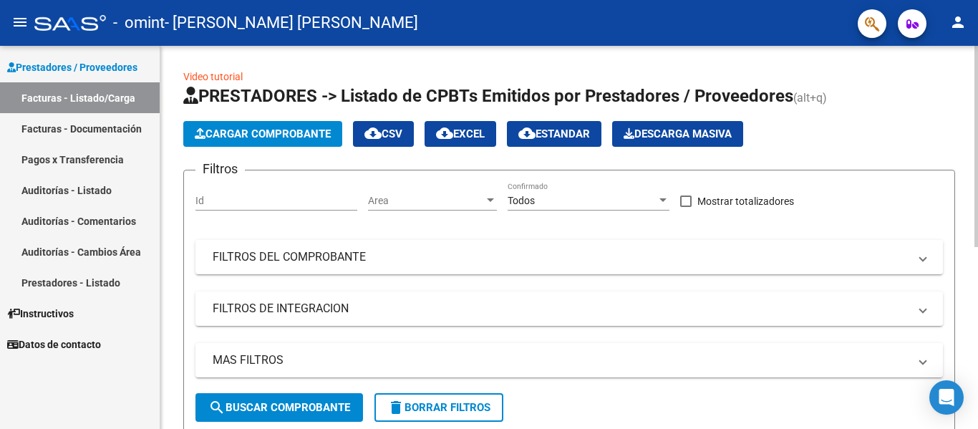
click at [271, 140] on span "Cargar Comprobante" at bounding box center [263, 133] width 136 height 13
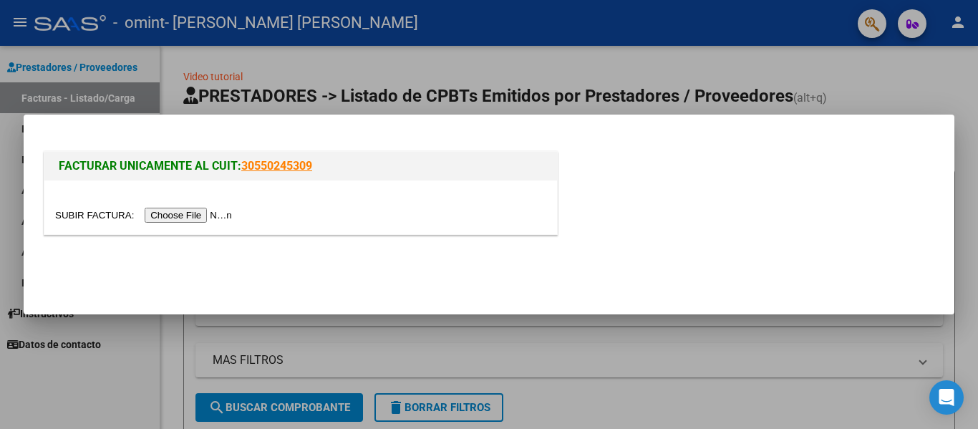
click at [206, 220] on input "file" at bounding box center [145, 215] width 181 height 15
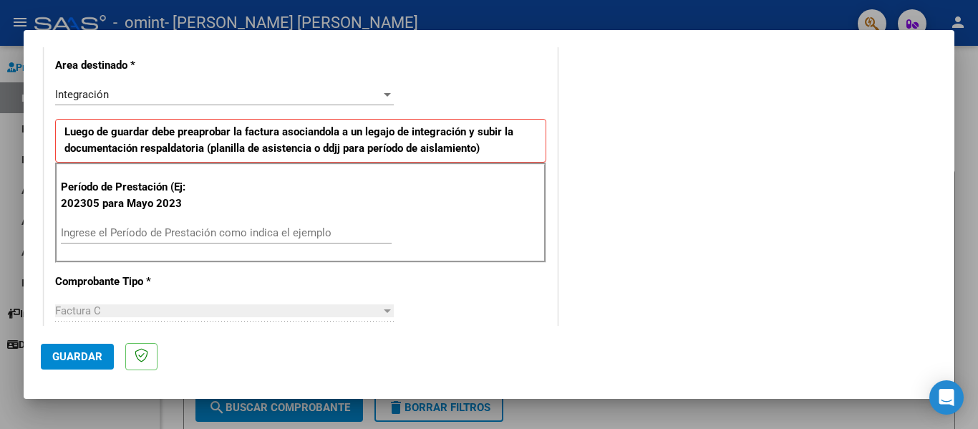
scroll to position [294, 0]
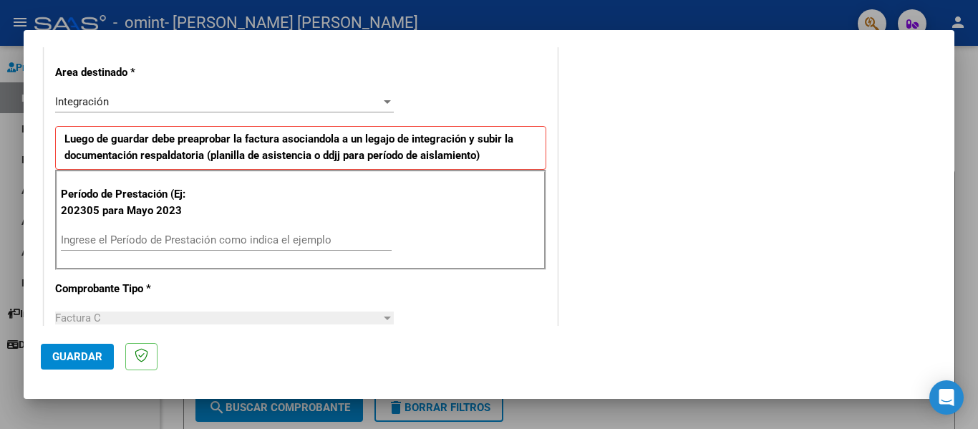
click at [355, 96] on div "Integración" at bounding box center [218, 101] width 326 height 13
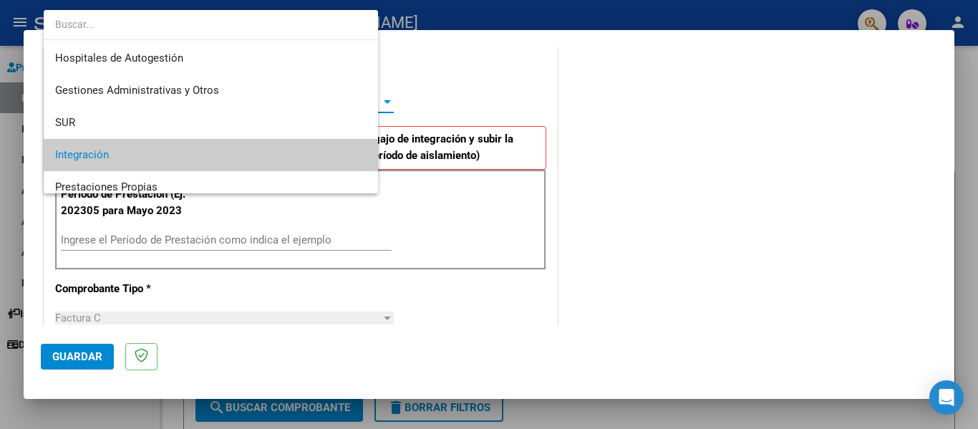
scroll to position [54, 0]
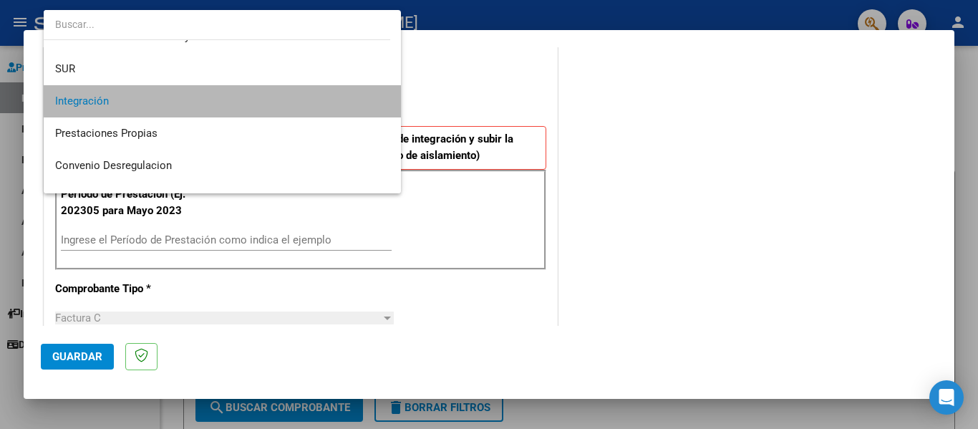
click at [345, 96] on span "Integración" at bounding box center [222, 101] width 334 height 32
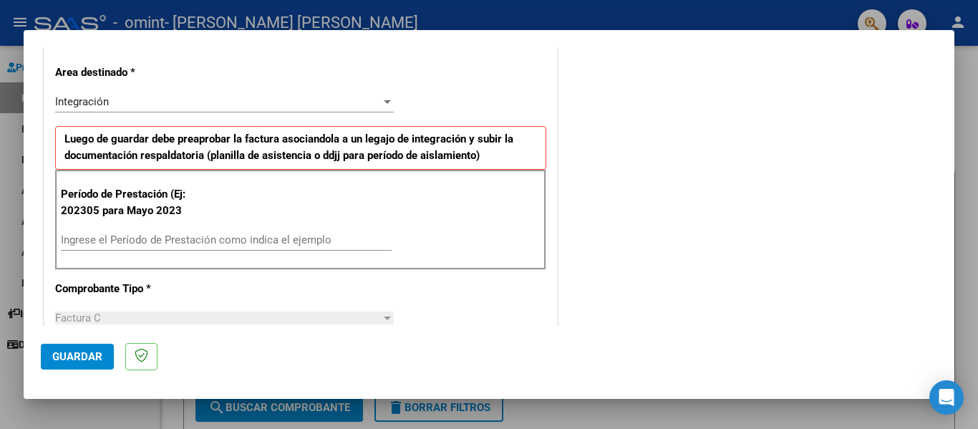
click at [954, 169] on div at bounding box center [489, 214] width 978 height 429
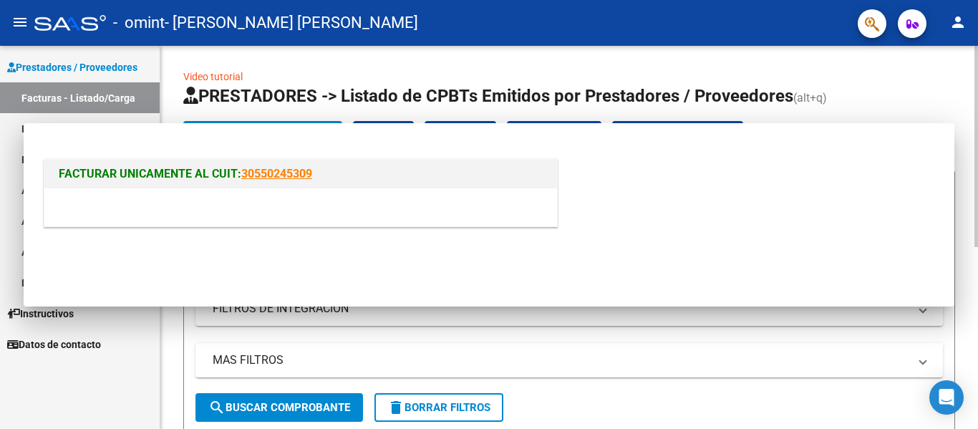
scroll to position [0, 0]
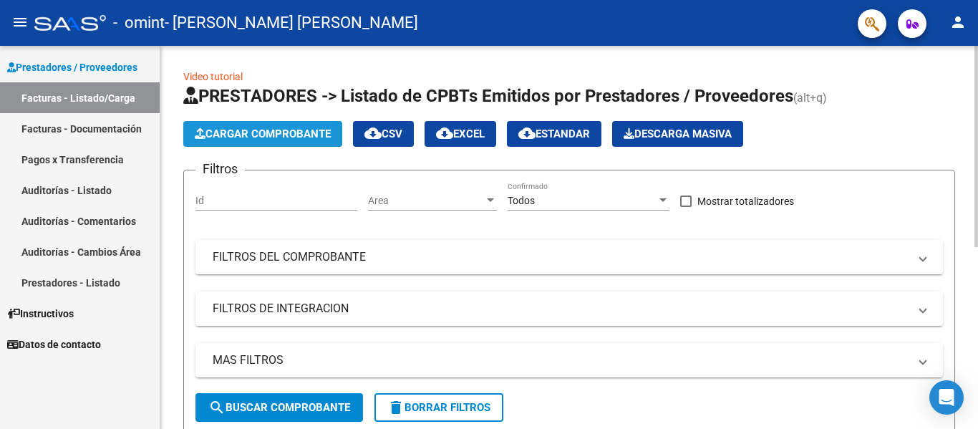
click at [298, 122] on button "Cargar Comprobante" at bounding box center [262, 134] width 159 height 26
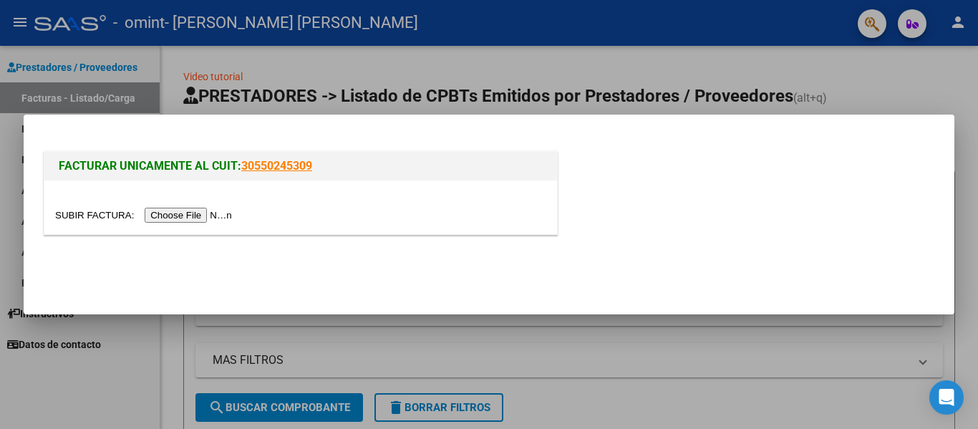
click at [193, 219] on input "file" at bounding box center [145, 215] width 181 height 15
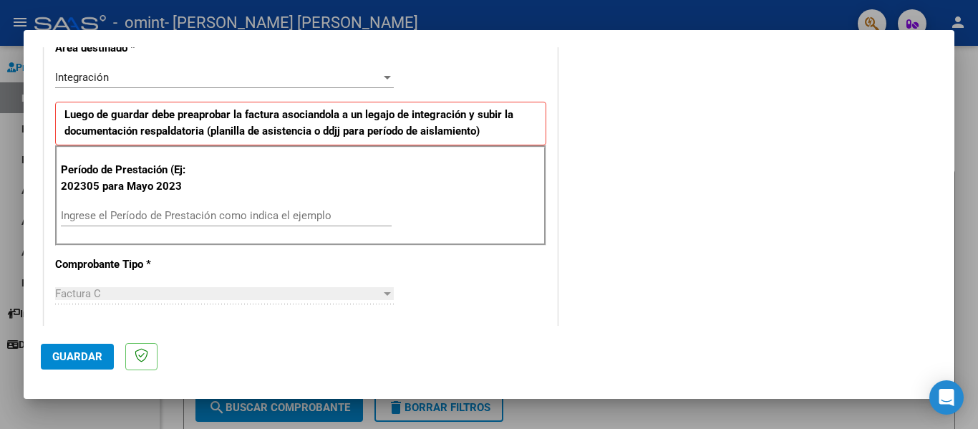
scroll to position [325, 0]
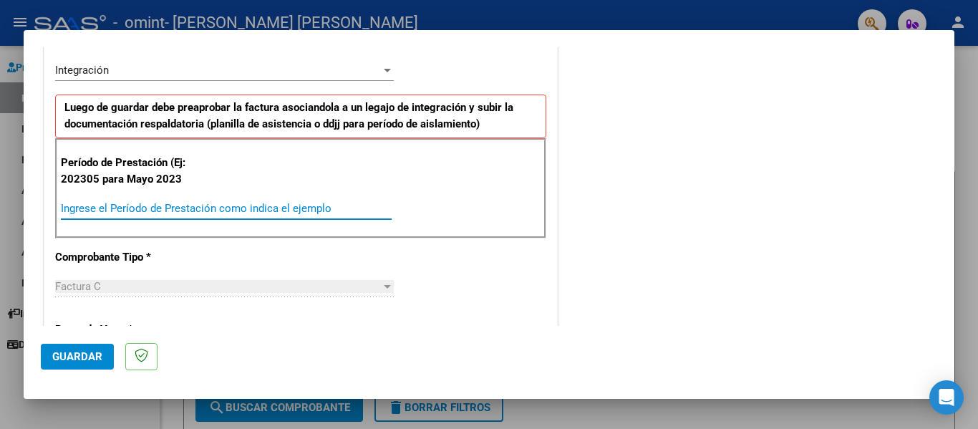
click at [275, 210] on input "Ingrese el Período de Prestación como indica el ejemplo" at bounding box center [226, 208] width 331 height 13
click at [120, 200] on div "Ingrese el Período de Prestación como indica el ejemplo" at bounding box center [226, 208] width 331 height 21
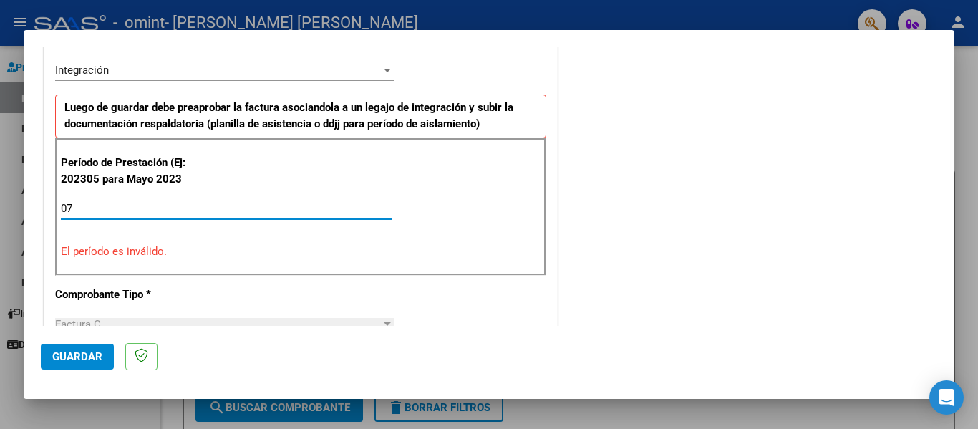
type input "0"
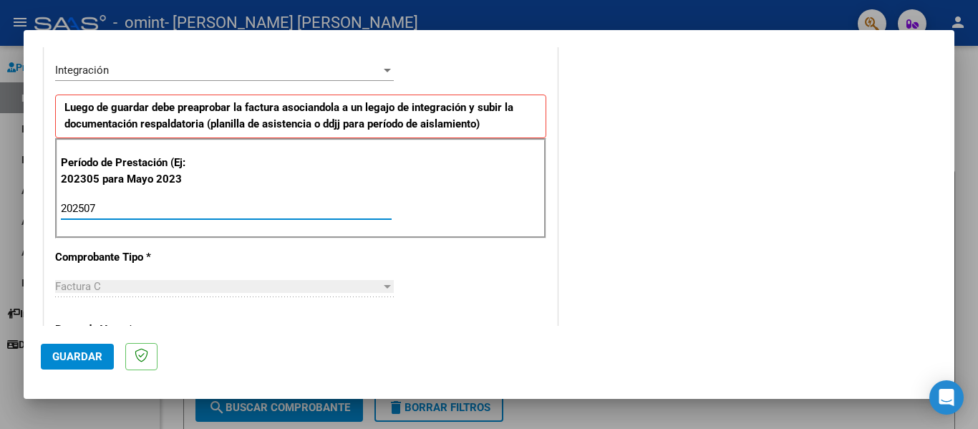
type input "202507"
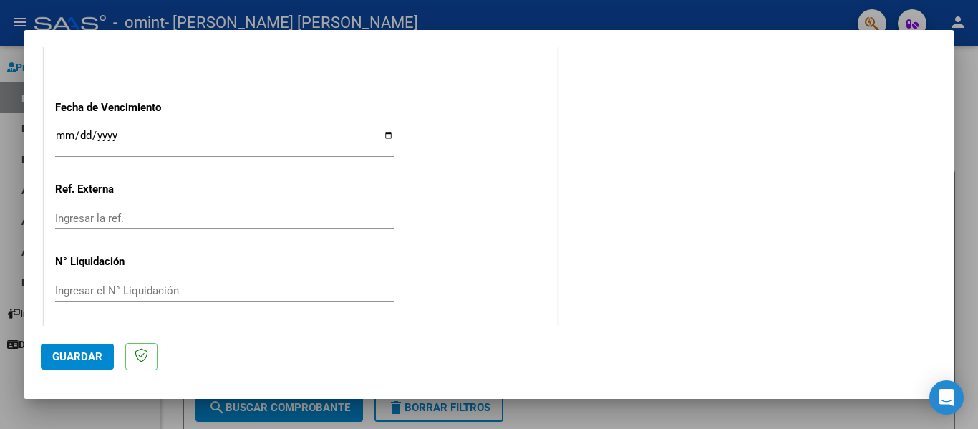
scroll to position [954, 0]
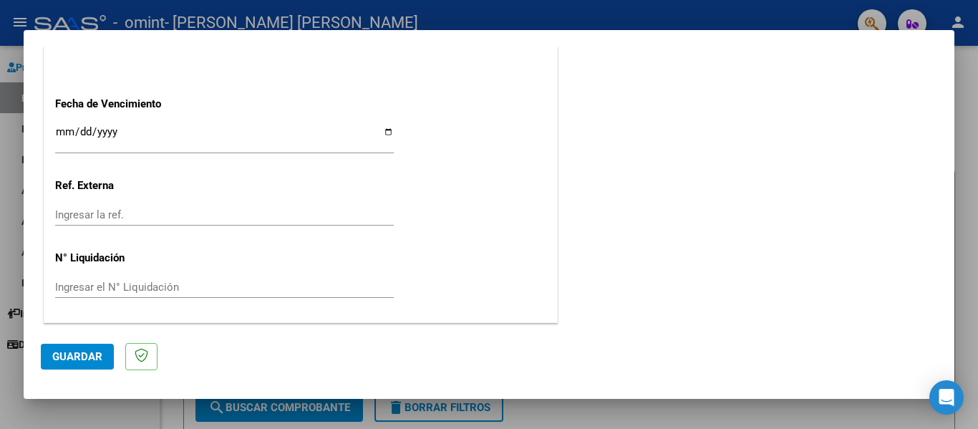
click at [79, 354] on span "Guardar" at bounding box center [77, 356] width 50 height 13
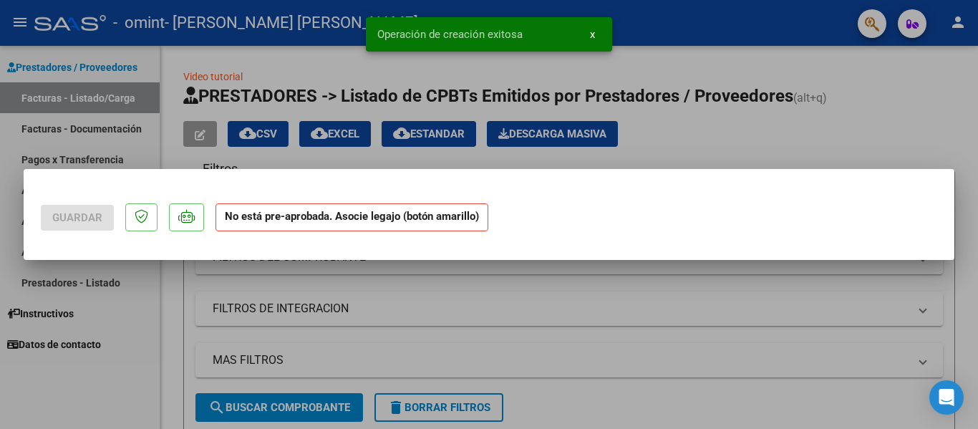
scroll to position [0, 0]
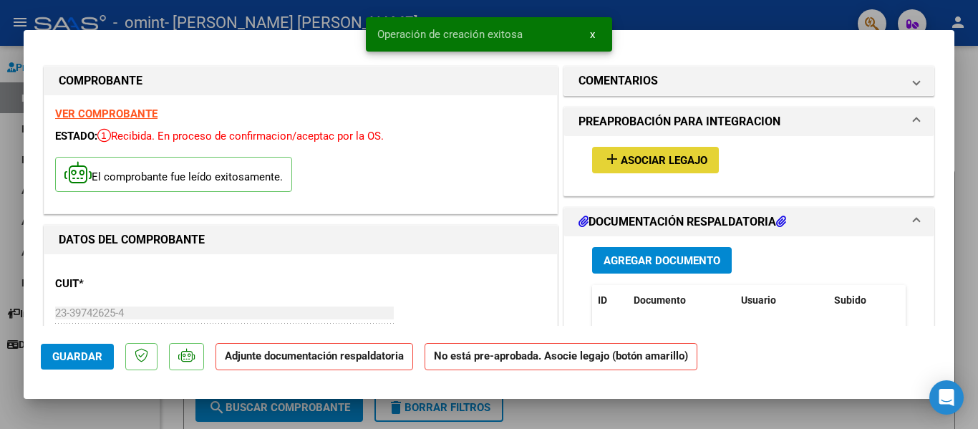
click at [646, 163] on span "Asociar Legajo" at bounding box center [664, 160] width 87 height 13
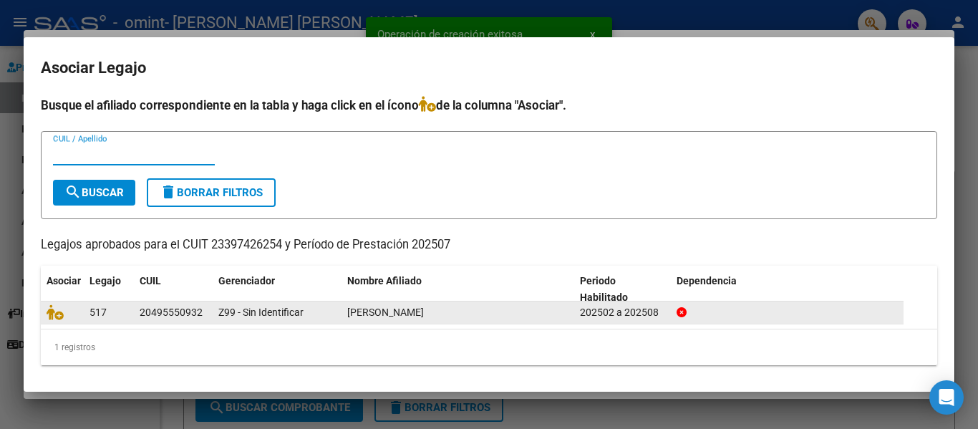
click at [527, 323] on datatable-body-cell "[PERSON_NAME]" at bounding box center [457, 312] width 233 height 22
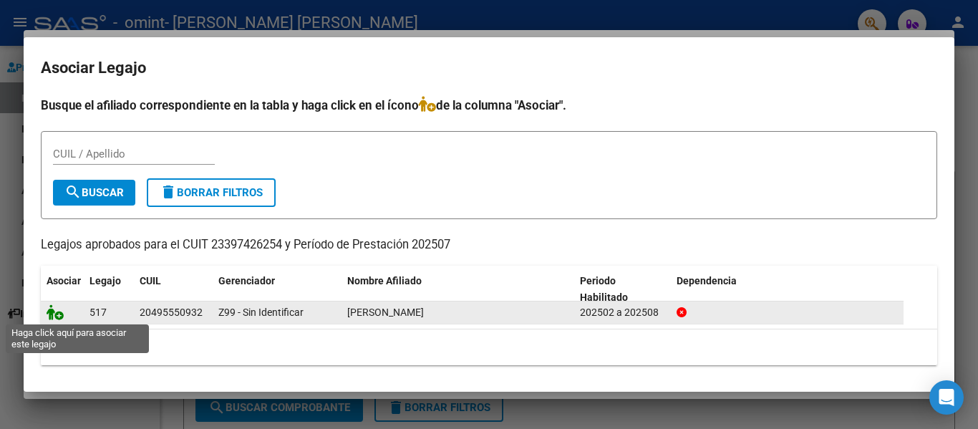
click at [58, 316] on icon at bounding box center [55, 312] width 17 height 16
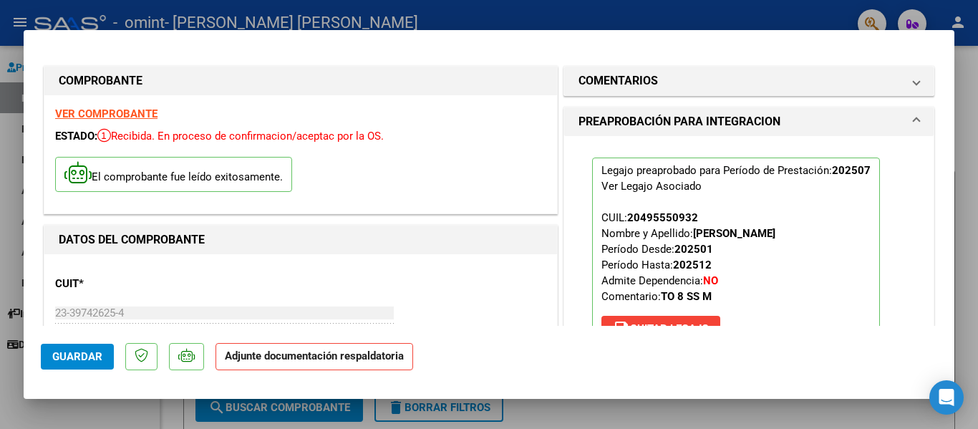
click at [337, 359] on strong "Adjunte documentación respaldatoria" at bounding box center [314, 355] width 179 height 13
click at [74, 359] on span "Guardar" at bounding box center [77, 356] width 50 height 13
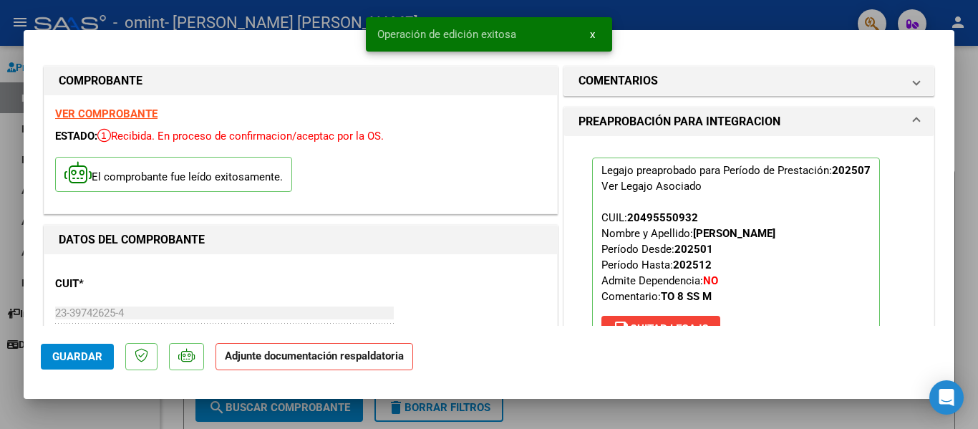
click at [324, 359] on strong "Adjunte documentación respaldatoria" at bounding box center [314, 355] width 179 height 13
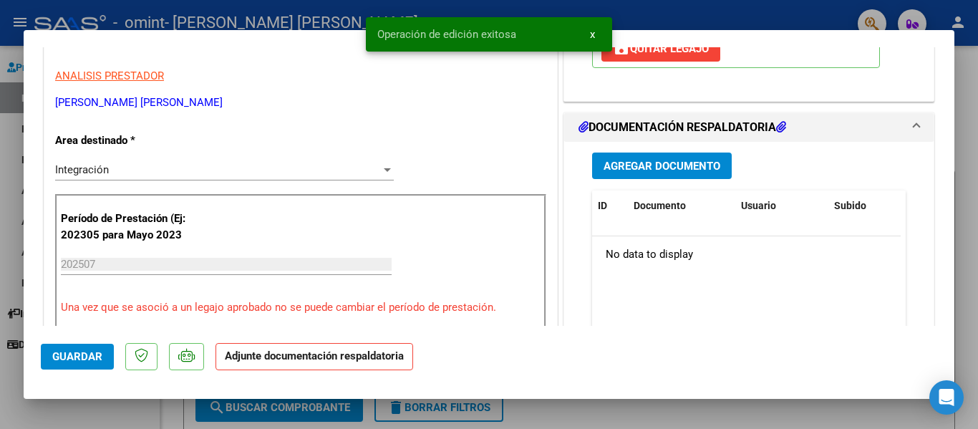
scroll to position [291, 0]
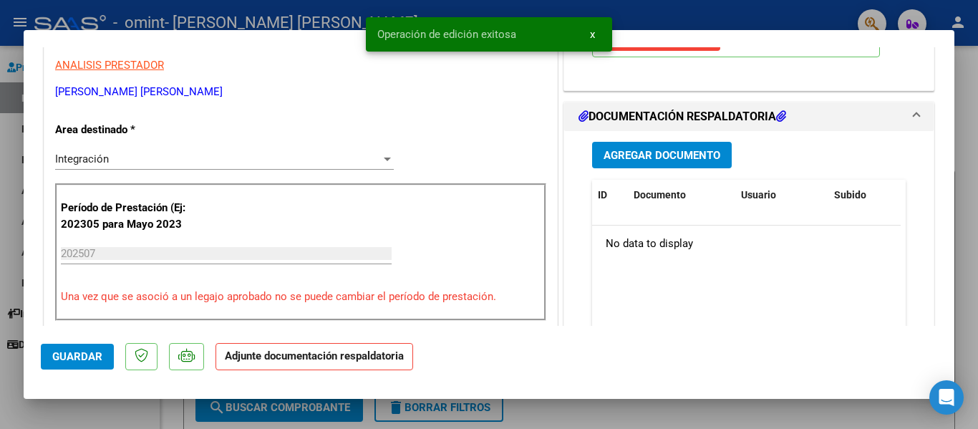
click at [657, 163] on button "Agregar Documento" at bounding box center [662, 155] width 140 height 26
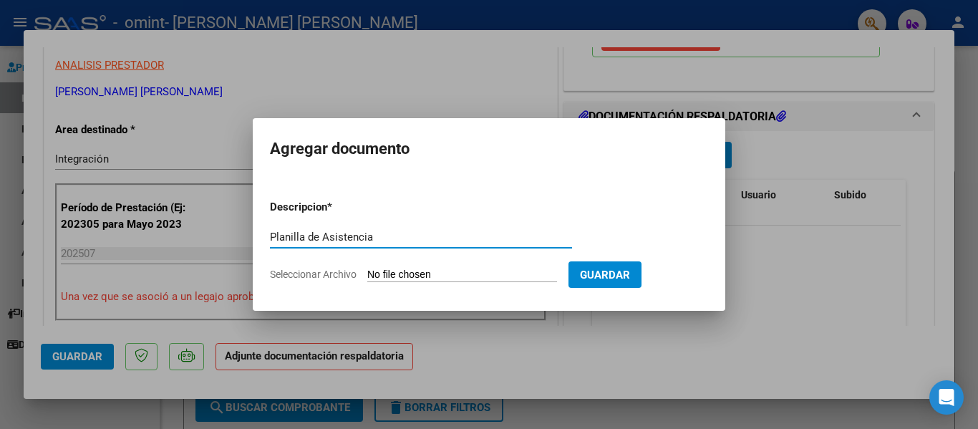
type input "Planilla de Asistencia"
click at [326, 275] on span "Seleccionar Archivo" at bounding box center [313, 273] width 87 height 11
click at [367, 275] on input "Seleccionar Archivo" at bounding box center [462, 275] width 190 height 14
type input "C:\fakepath\[PERSON_NAME] [PERSON_NAME].pdf"
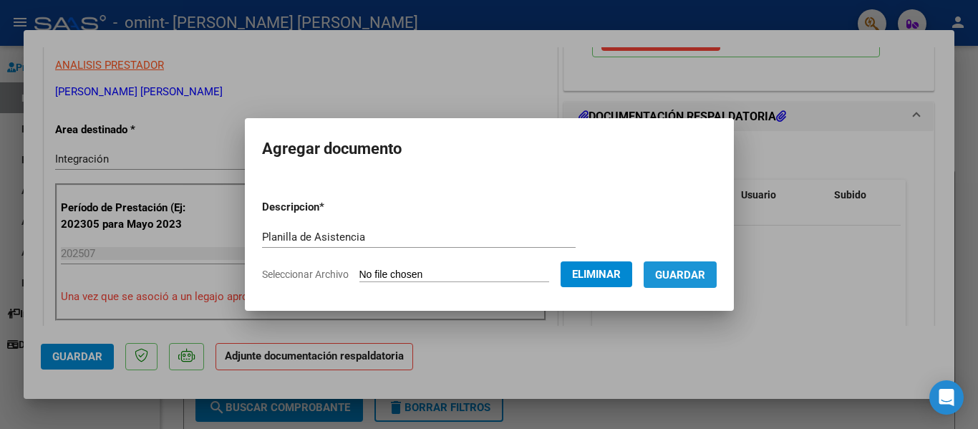
click at [689, 266] on button "Guardar" at bounding box center [680, 274] width 73 height 26
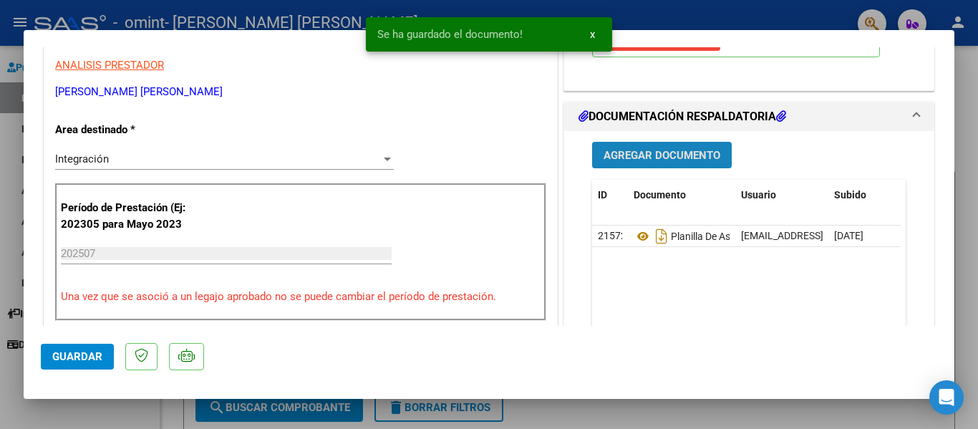
click at [651, 161] on span "Agregar Documento" at bounding box center [662, 155] width 117 height 13
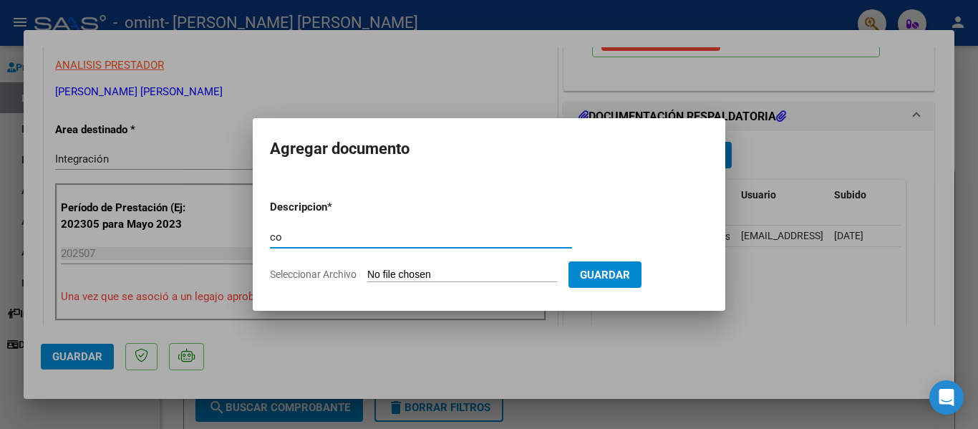
type input "c"
type input "cbu"
click at [454, 279] on input "Seleccionar Archivo" at bounding box center [462, 275] width 190 height 14
type input "C:\fakepath\ConstanciaCBU-CABA, [DATE] (1).pdf"
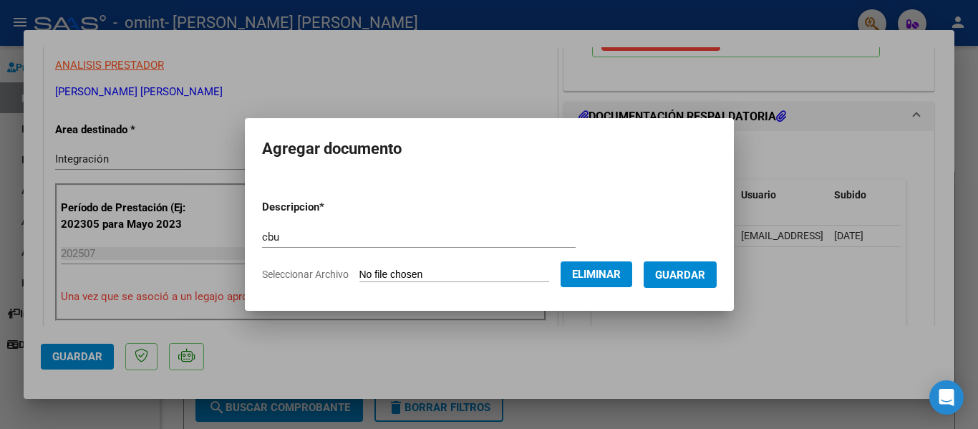
click at [684, 277] on span "Guardar" at bounding box center [680, 274] width 50 height 13
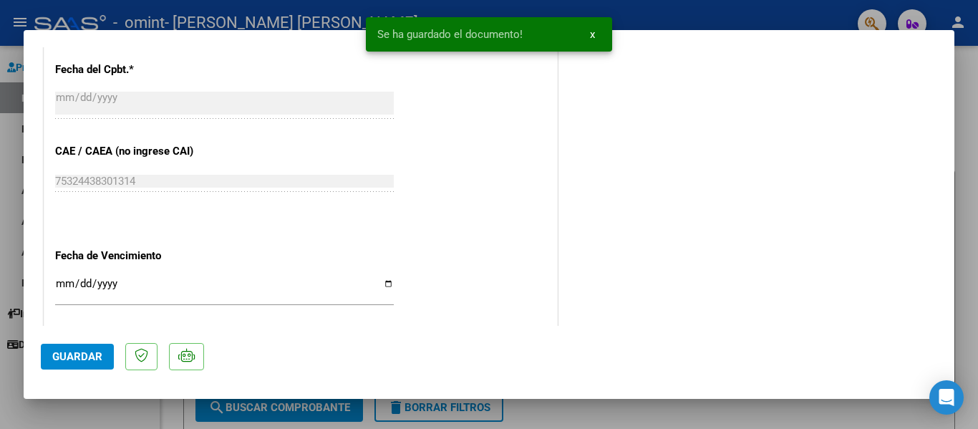
scroll to position [1003, 0]
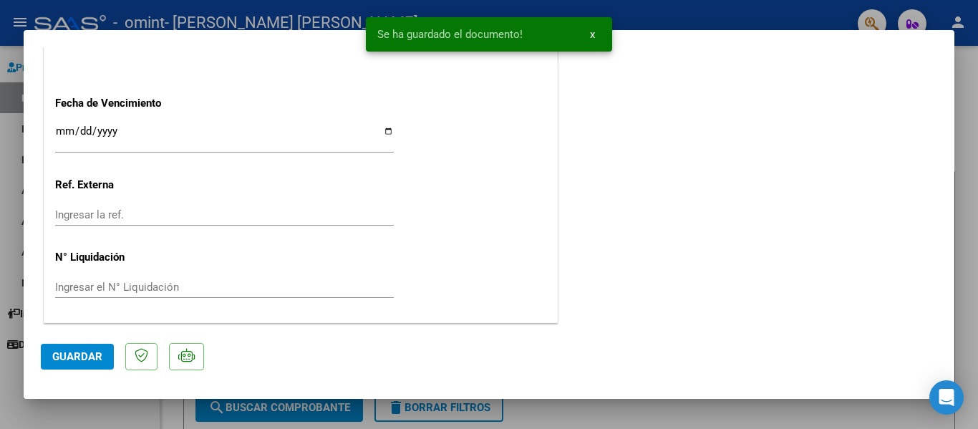
click at [64, 350] on span "Guardar" at bounding box center [77, 356] width 50 height 13
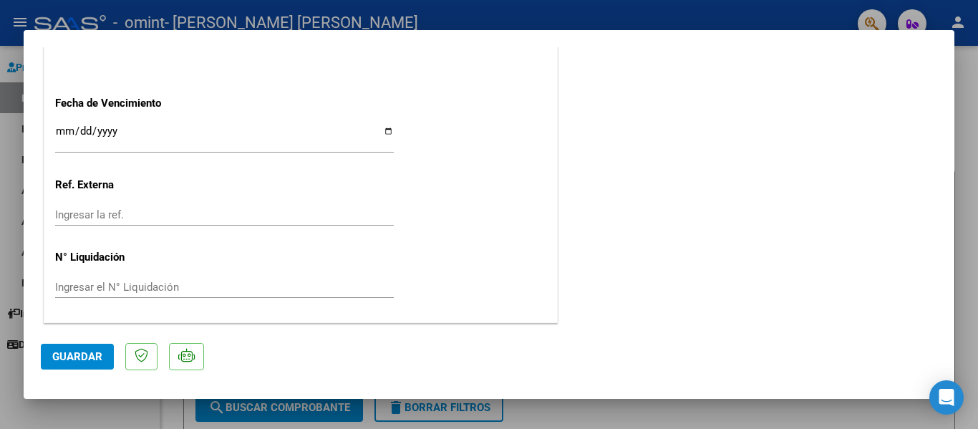
scroll to position [0, 0]
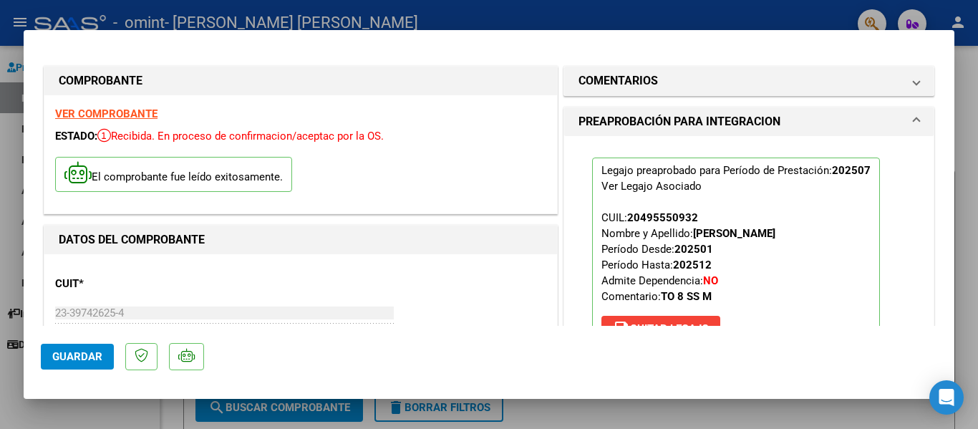
click at [5, 57] on div at bounding box center [489, 214] width 978 height 429
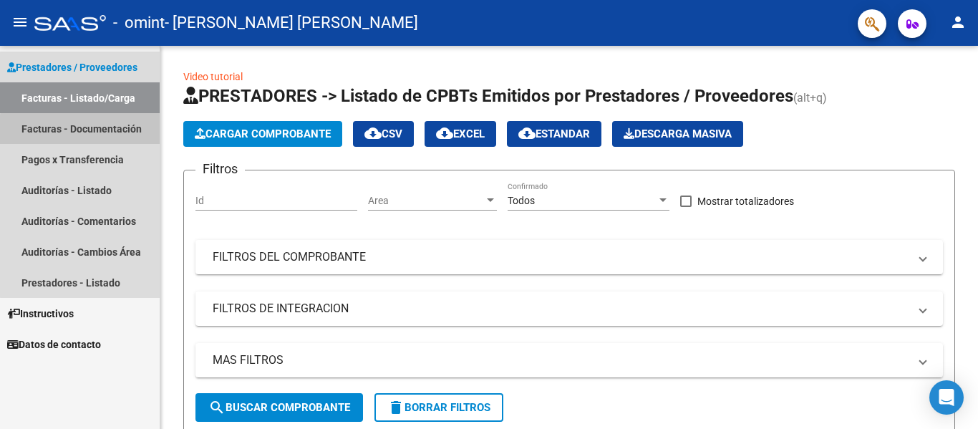
click at [110, 132] on link "Facturas - Documentación" at bounding box center [80, 128] width 160 height 31
